Goal: Task Accomplishment & Management: Use online tool/utility

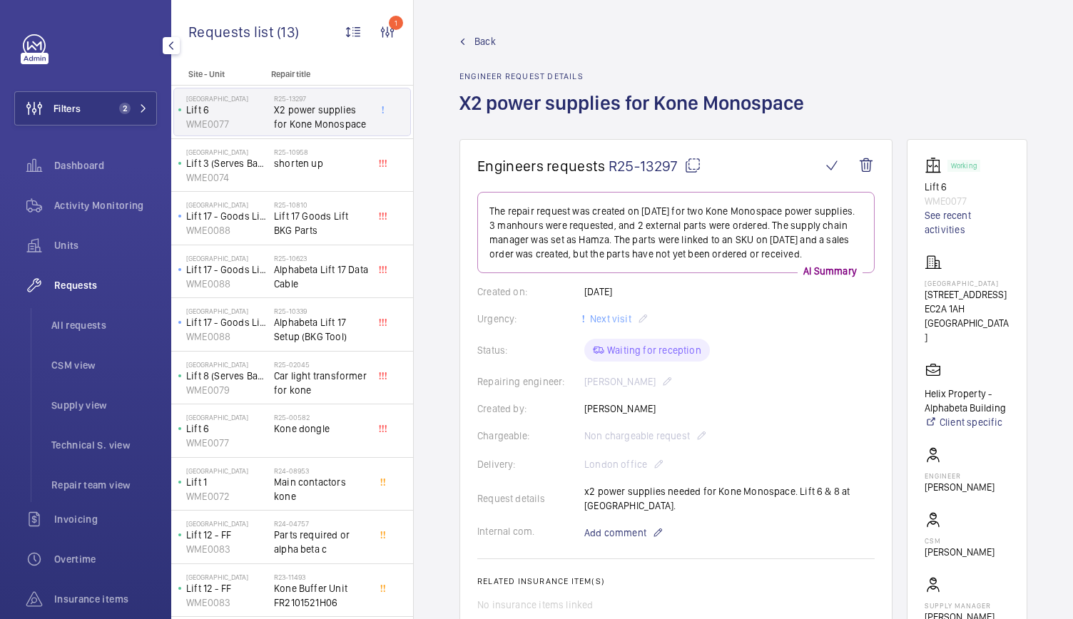
click at [88, 105] on button "Filters 2" at bounding box center [85, 108] width 143 height 34
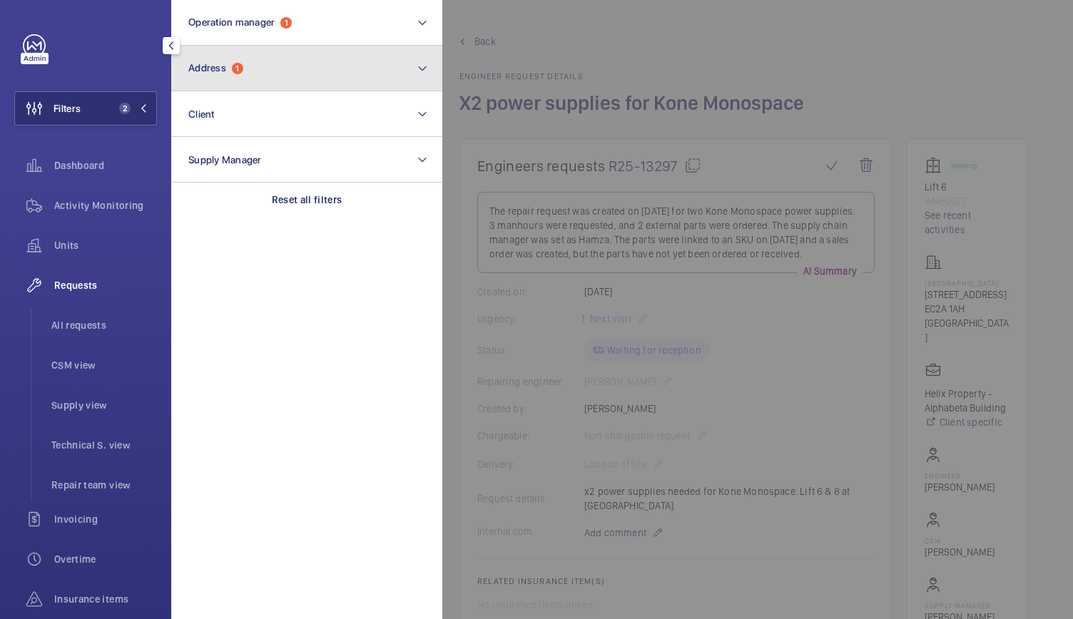
click at [228, 66] on span "Address 1" at bounding box center [215, 68] width 55 height 12
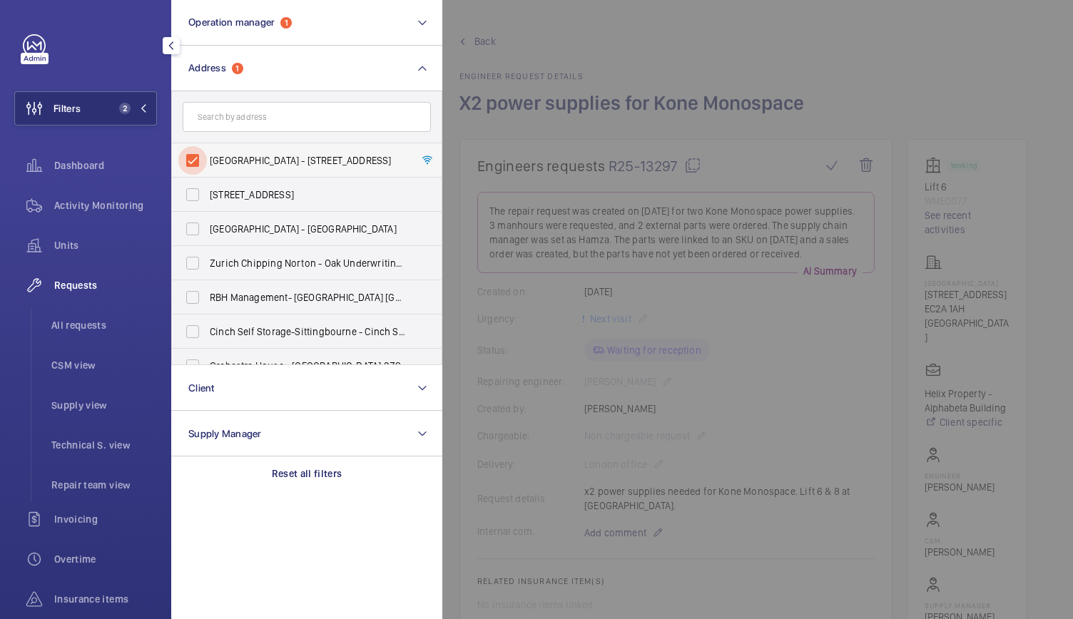
click at [195, 159] on input "[GEOGRAPHIC_DATA] - [STREET_ADDRESS]" at bounding box center [192, 160] width 29 height 29
checkbox input "false"
click at [68, 229] on div "Units" at bounding box center [85, 245] width 143 height 34
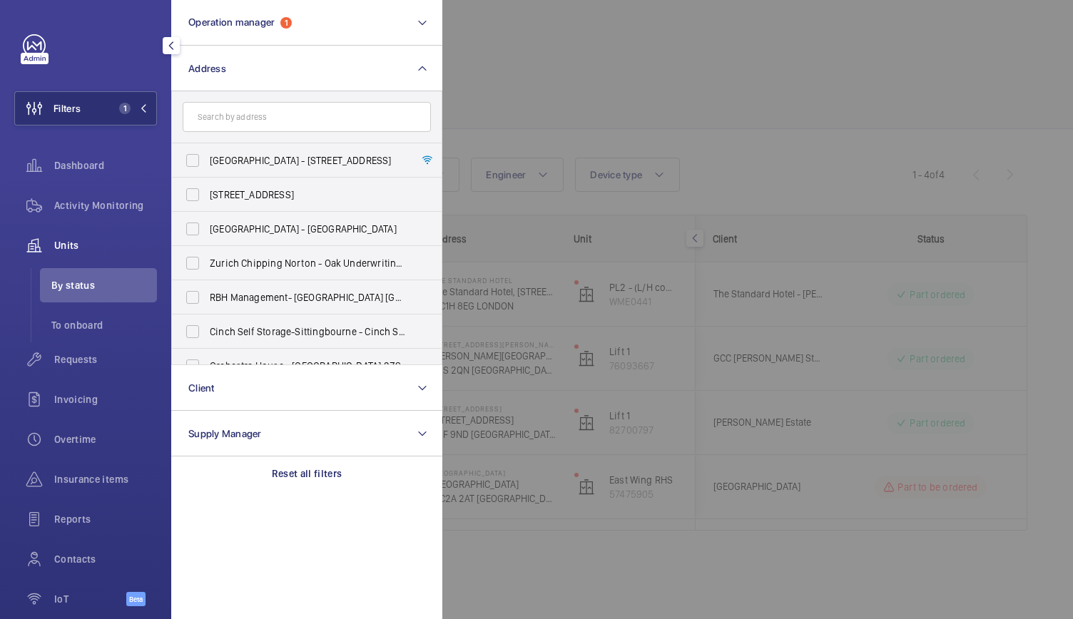
click at [641, 98] on div at bounding box center [978, 309] width 1073 height 619
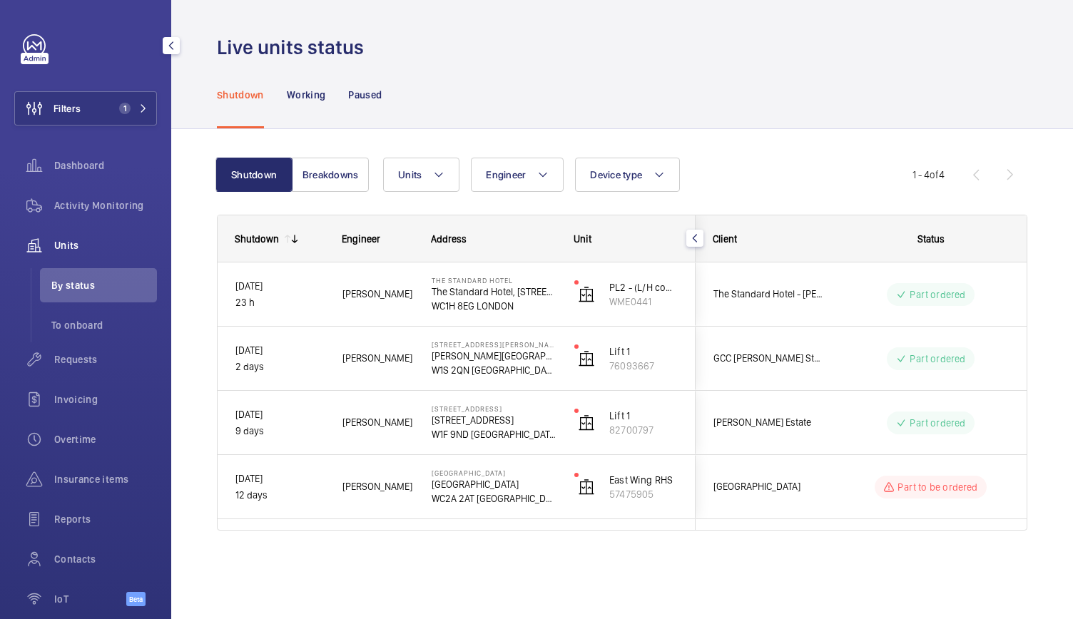
click at [619, 93] on div "Shutdown Working Paused" at bounding box center [622, 95] width 810 height 68
click at [76, 106] on span "Filters" at bounding box center [67, 108] width 27 height 14
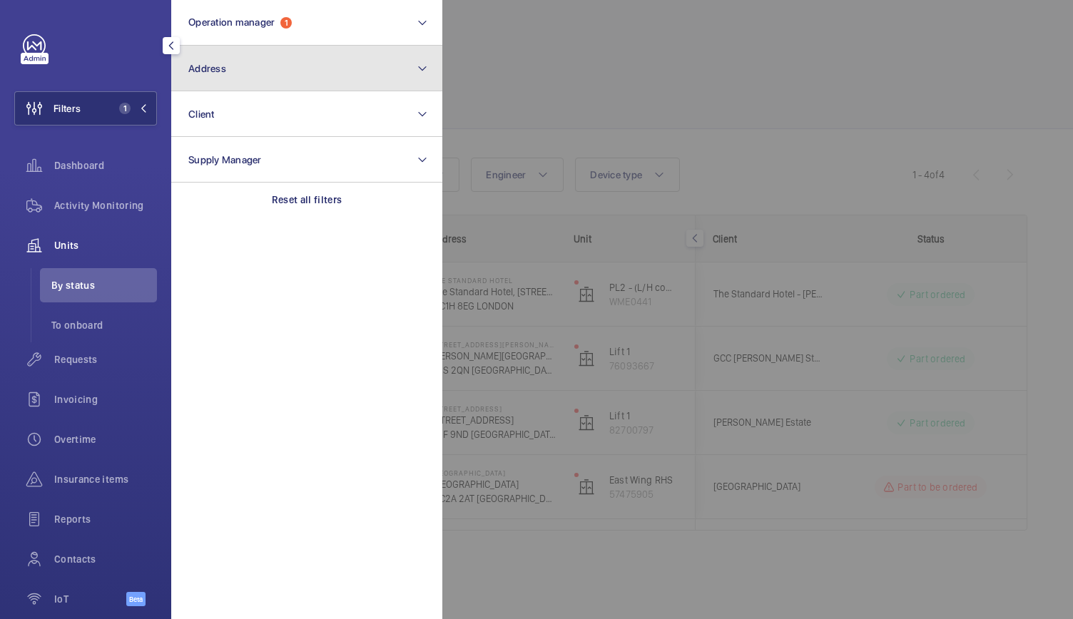
click at [241, 72] on button "Address" at bounding box center [306, 69] width 271 height 46
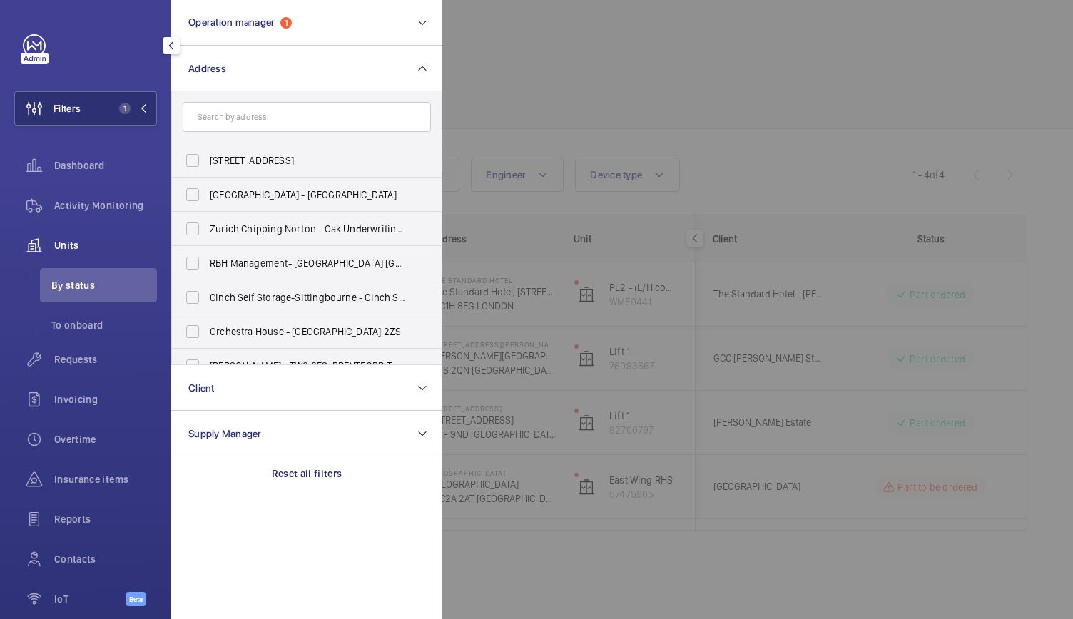
click at [233, 118] on input "text" at bounding box center [307, 117] width 248 height 30
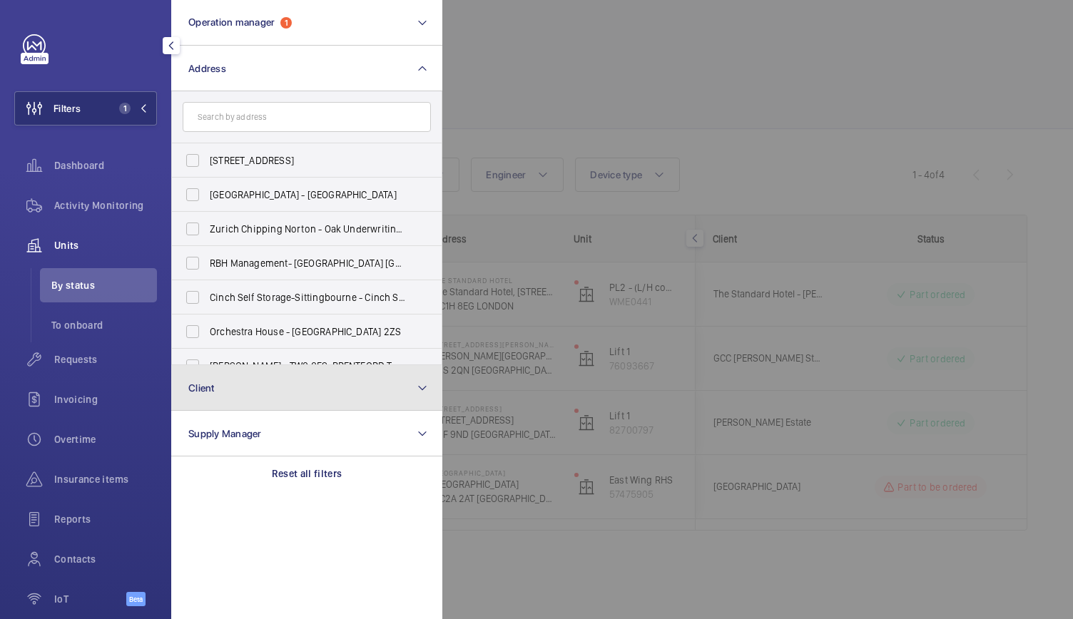
click at [270, 397] on button "Client" at bounding box center [306, 388] width 271 height 46
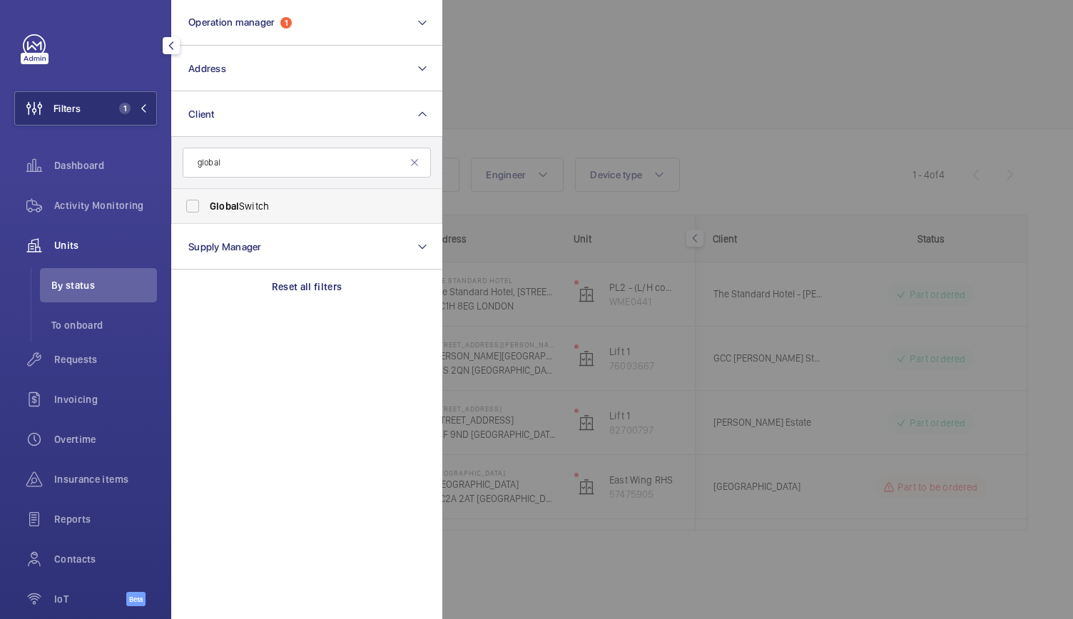
type input "global"
click at [220, 199] on span "Global Switch" at bounding box center [308, 206] width 196 height 14
click at [207, 199] on input "Global Switch" at bounding box center [192, 206] width 29 height 29
checkbox input "true"
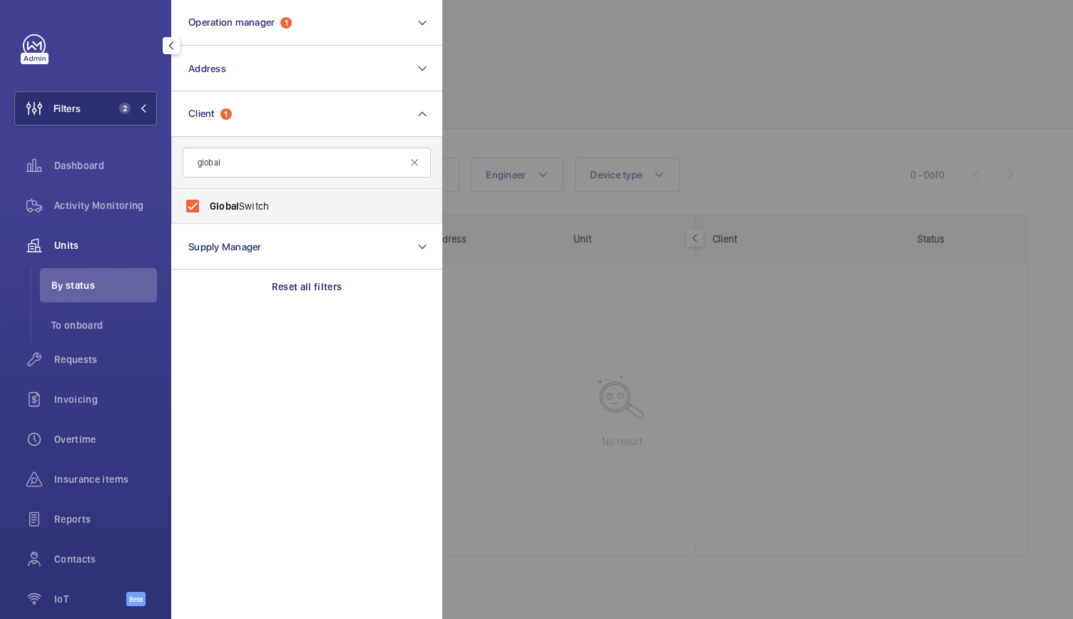
click at [559, 75] on div at bounding box center [978, 309] width 1073 height 619
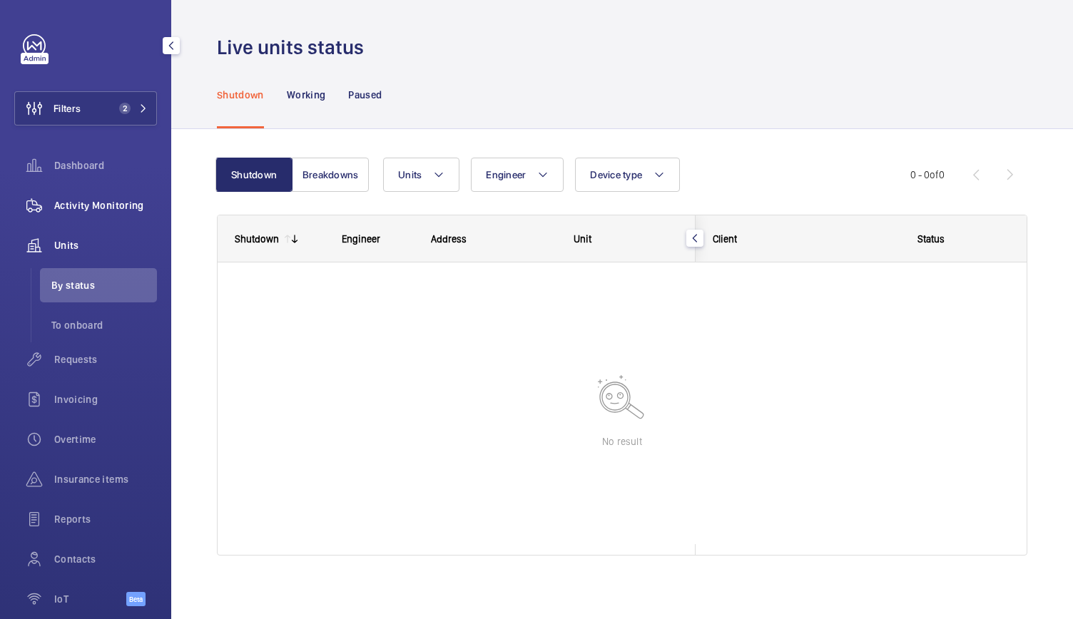
click at [63, 203] on span "Activity Monitoring" at bounding box center [105, 205] width 103 height 14
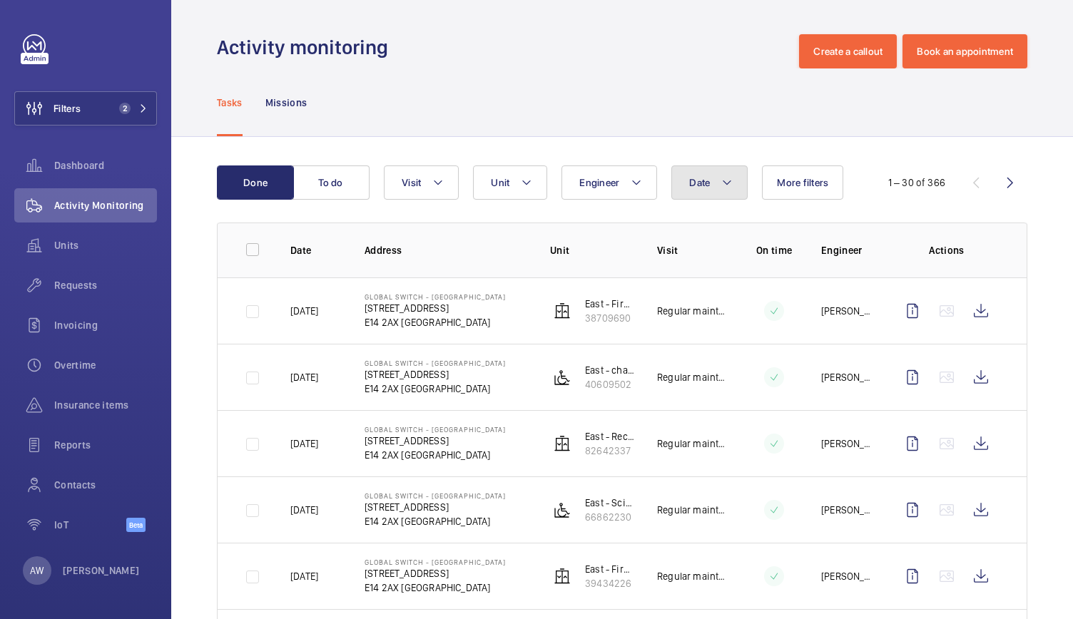
click at [735, 178] on button "Date" at bounding box center [709, 182] width 76 height 34
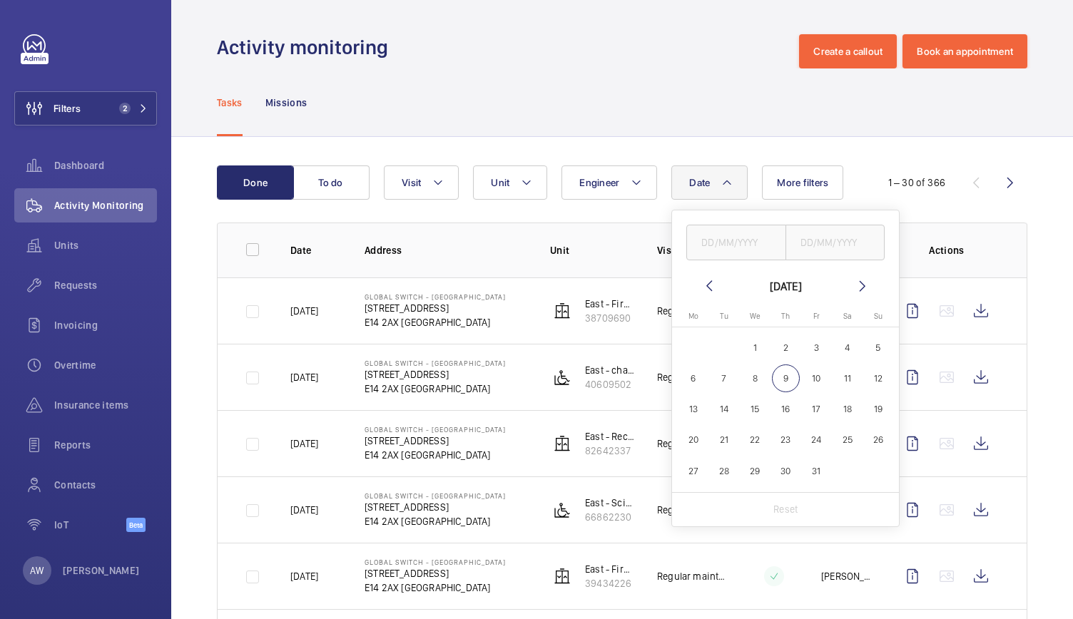
click at [705, 285] on mat-icon at bounding box center [708, 285] width 17 height 17
click at [698, 350] on span "1" at bounding box center [693, 348] width 28 height 28
type input "01/09/2025"
click at [725, 472] on span "30" at bounding box center [724, 471] width 28 height 28
type input "[DATE]"
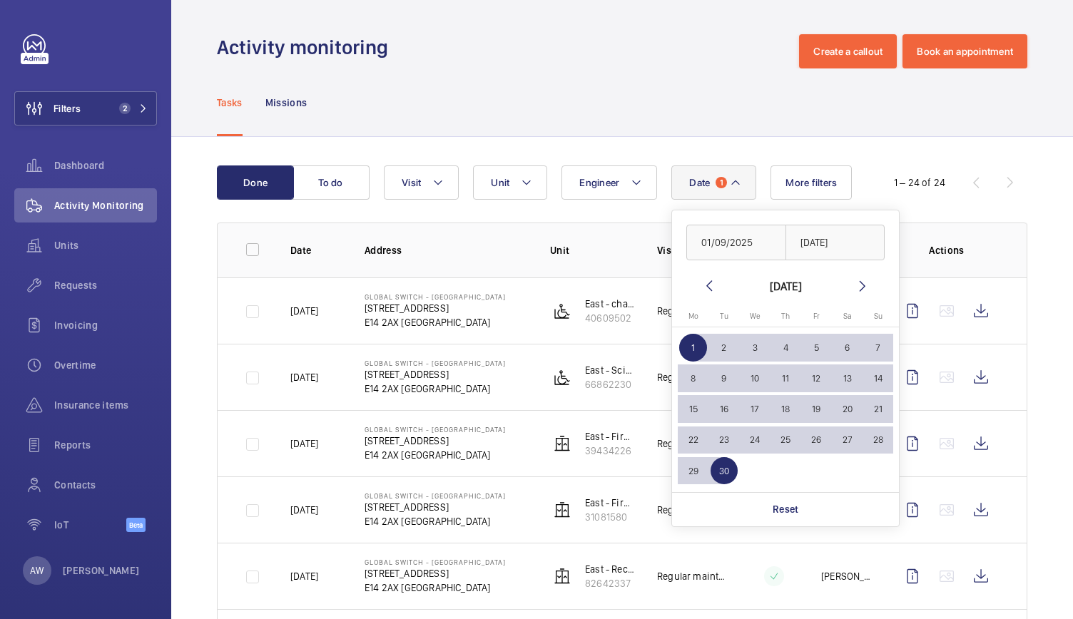
click at [571, 44] on div "Activity monitoring Create a callout Book an appointment" at bounding box center [622, 51] width 810 height 34
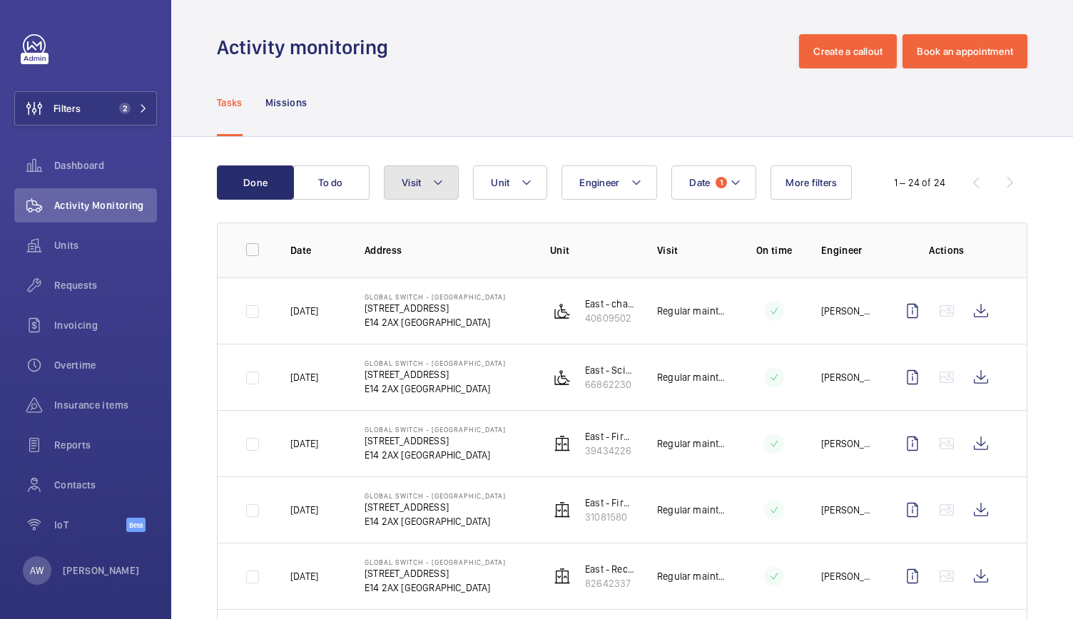
click at [421, 199] on button "Visit" at bounding box center [421, 182] width 75 height 34
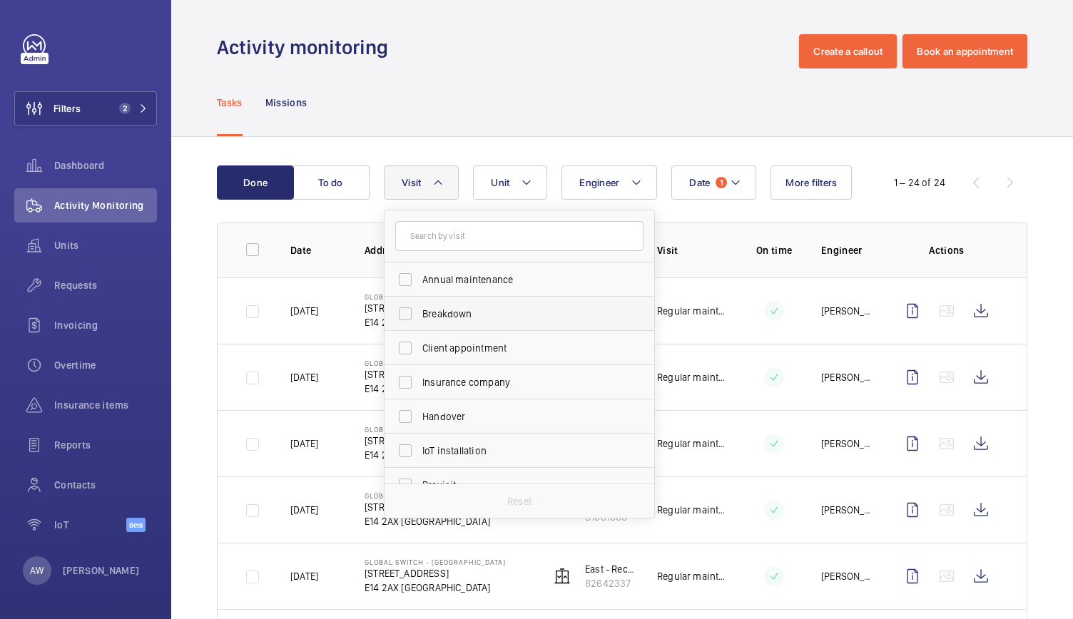
click at [442, 315] on span "Breakdown" at bounding box center [520, 314] width 196 height 14
click at [419, 315] on input "Breakdown" at bounding box center [405, 314] width 29 height 29
checkbox input "true"
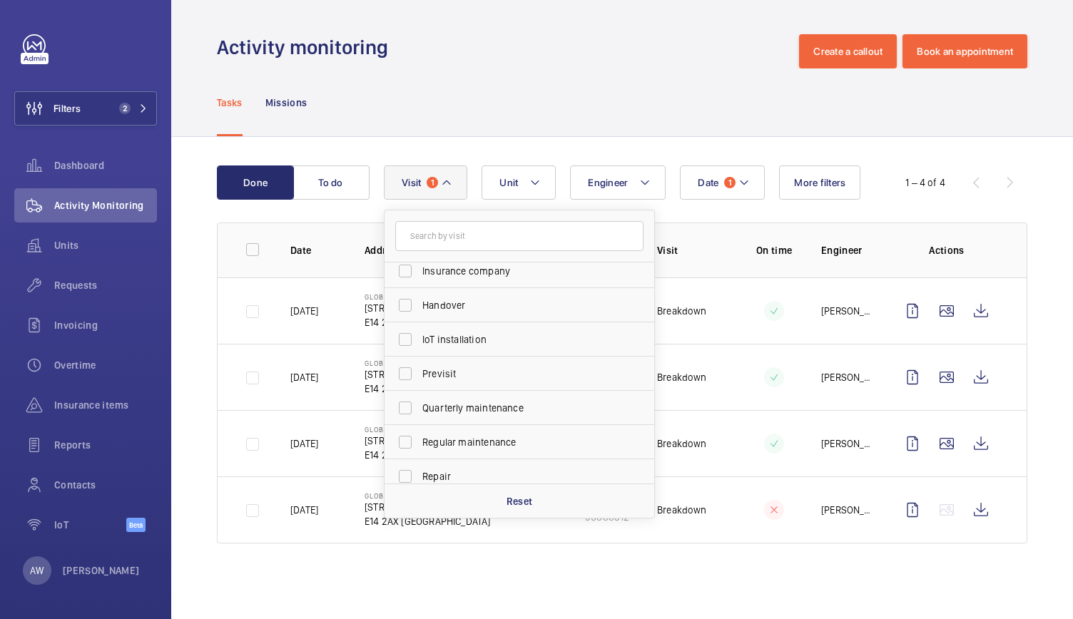
scroll to position [224, 0]
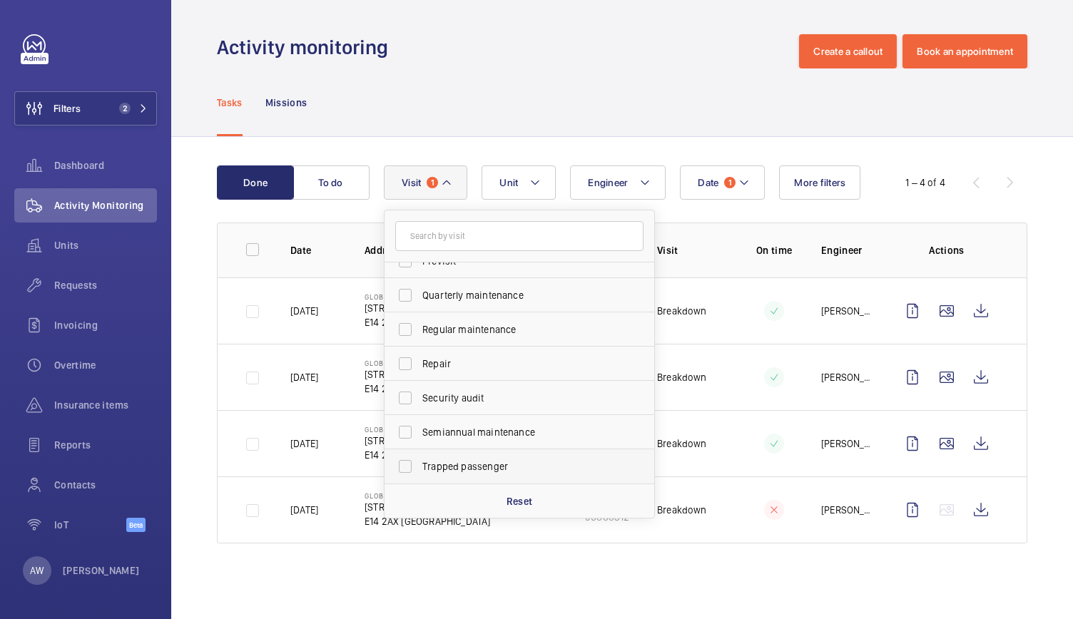
click at [426, 466] on span "Trapped passenger" at bounding box center [520, 466] width 196 height 14
click at [419, 466] on input "Trapped passenger" at bounding box center [405, 466] width 29 height 29
checkbox input "true"
click at [485, 97] on div "Tasks Missions" at bounding box center [622, 102] width 810 height 68
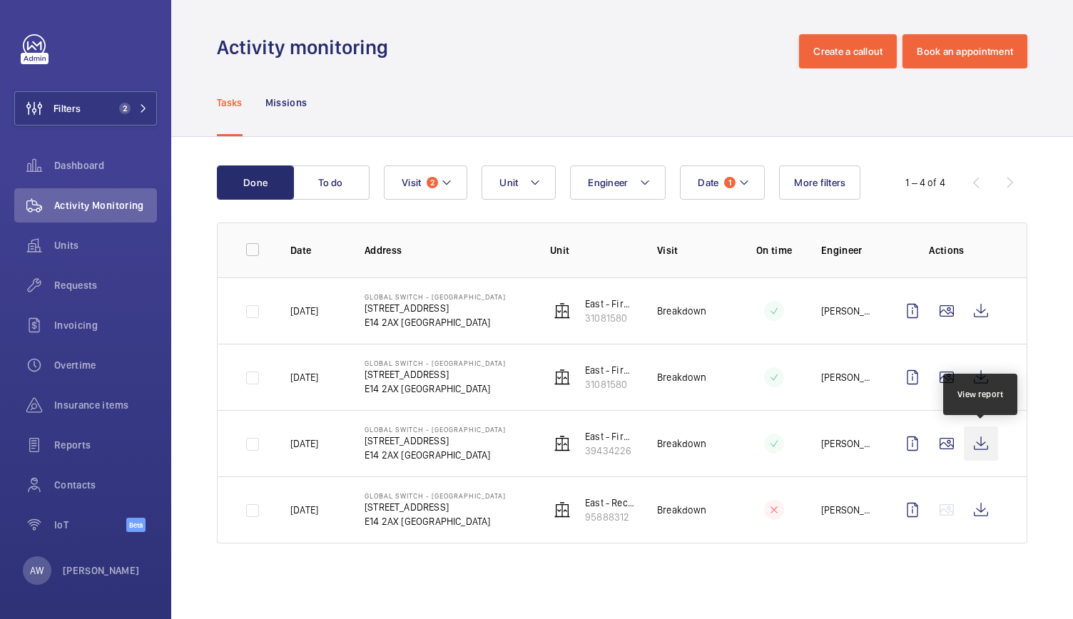
click at [983, 443] on wm-front-icon-button at bounding box center [981, 444] width 34 height 34
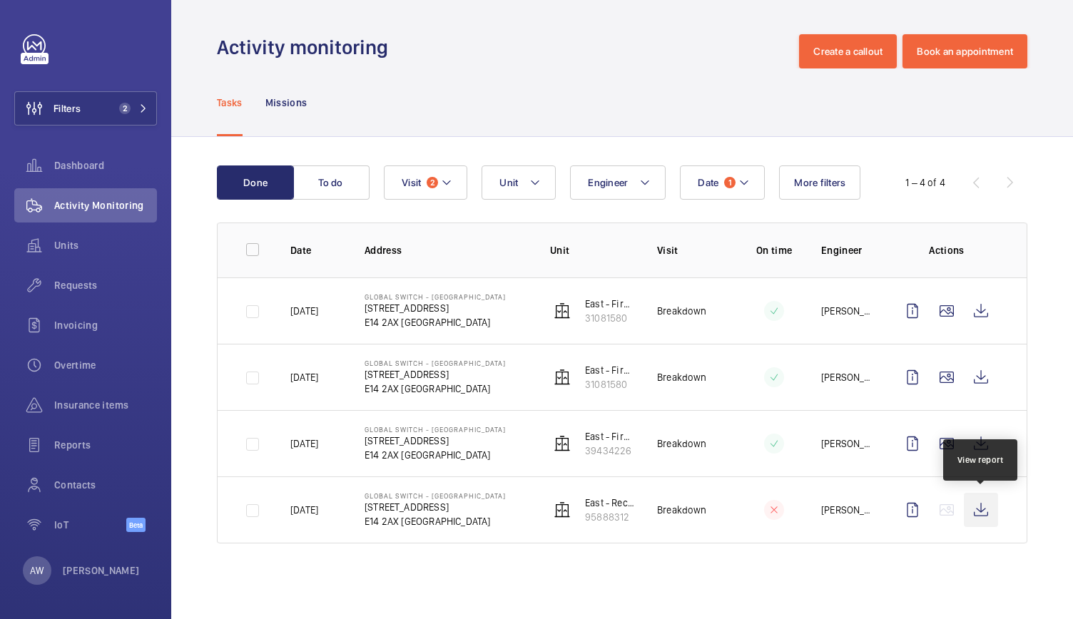
click at [977, 499] on wm-front-icon-button at bounding box center [981, 510] width 34 height 34
